Goal: Check status

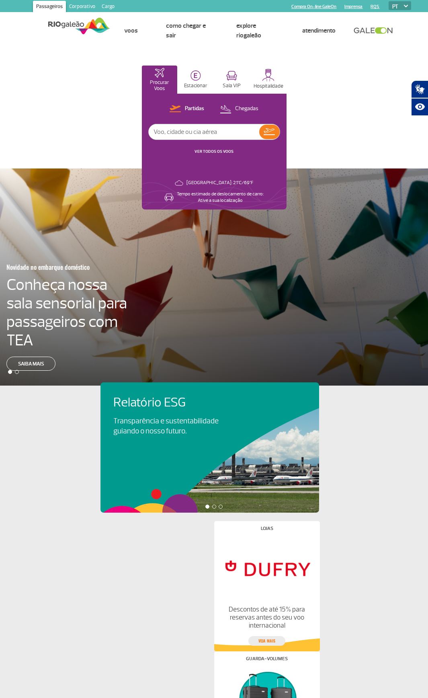
click at [171, 132] on input "text" at bounding box center [204, 131] width 111 height 15
type input "905"
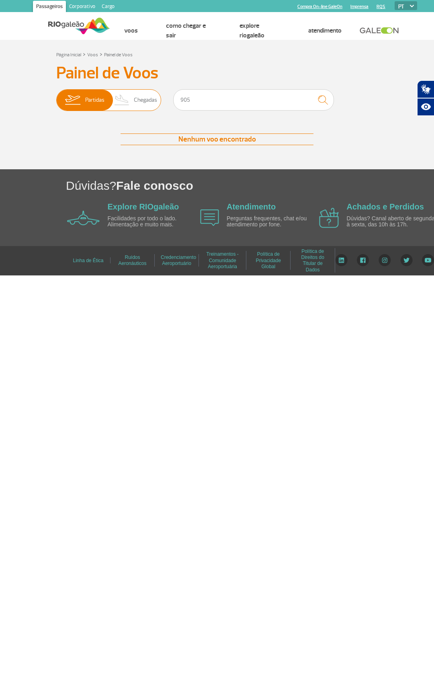
click at [151, 102] on span "Chegadas" at bounding box center [145, 100] width 23 height 21
click at [56, 96] on input "Partidas Chegadas" at bounding box center [56, 96] width 0 height 0
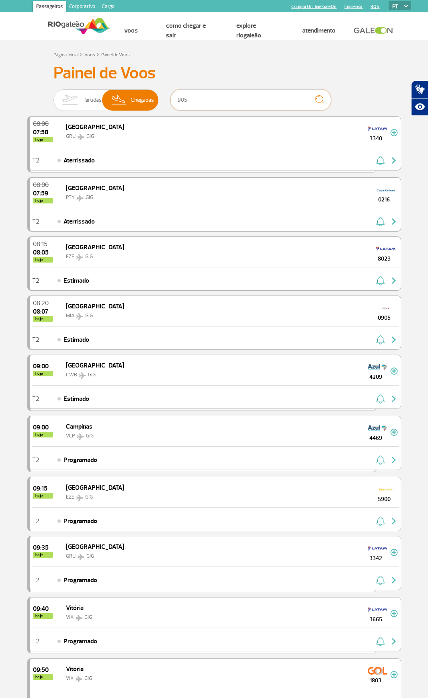
click at [177, 101] on input "905" at bounding box center [250, 99] width 161 height 21
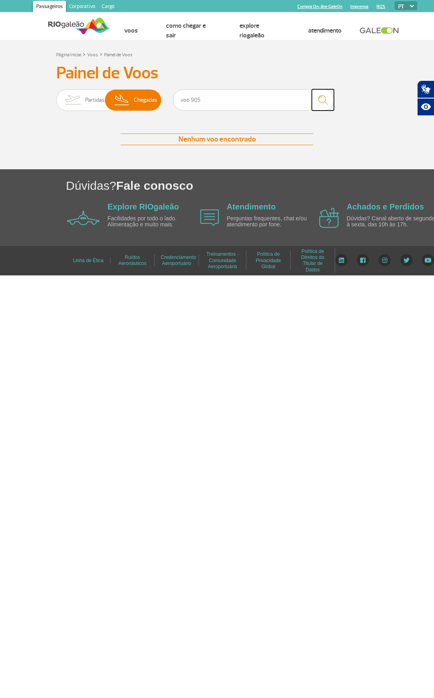
click at [324, 101] on img "submit" at bounding box center [322, 100] width 17 height 16
click at [180, 101] on input "voo 905" at bounding box center [253, 99] width 161 height 21
type input "AA voo 905"
click at [324, 97] on img "submit" at bounding box center [322, 100] width 17 height 16
